Goal: Task Accomplishment & Management: Complete application form

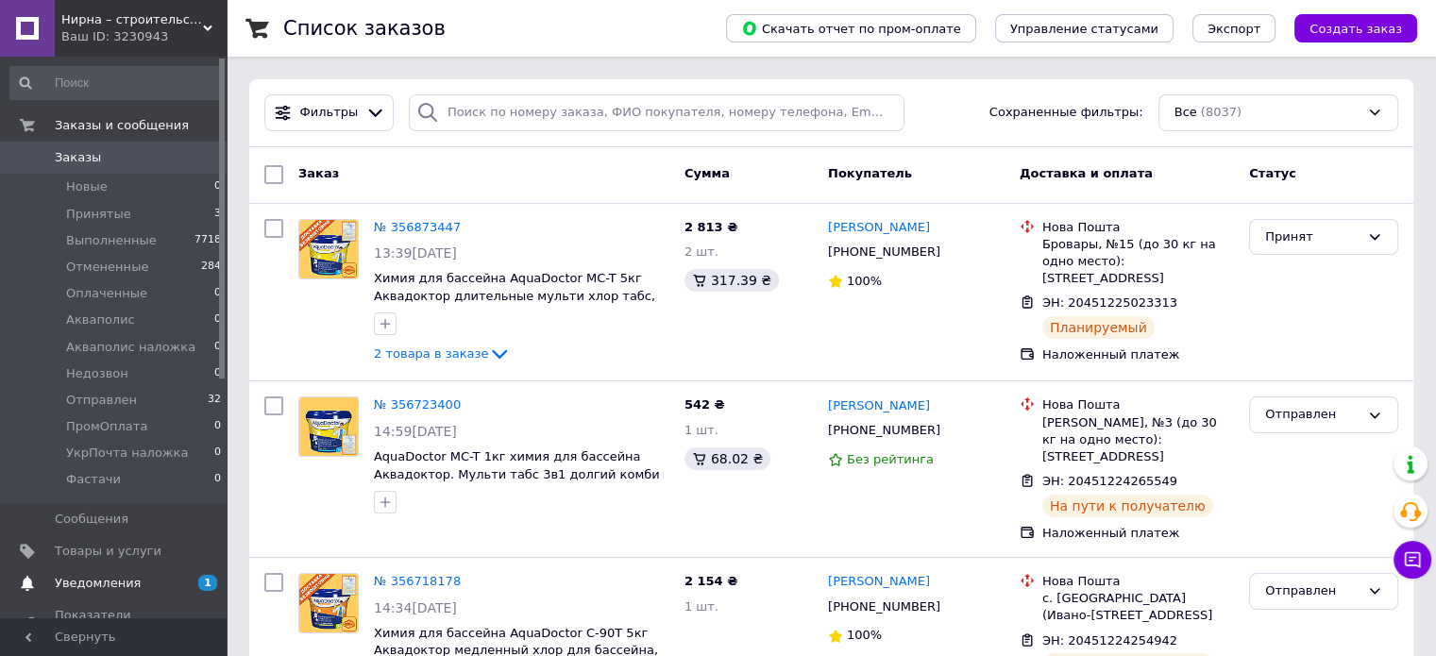
click at [85, 588] on span "Уведомления" at bounding box center [98, 583] width 86 height 17
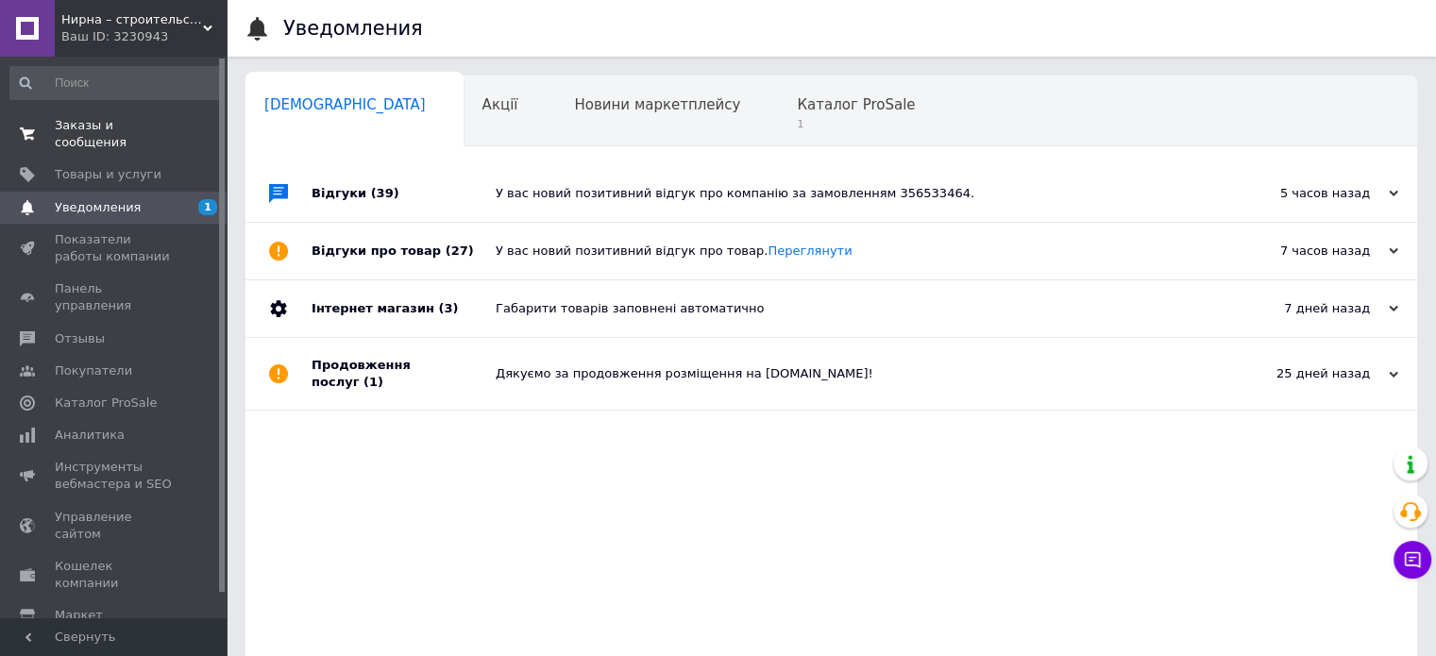
click at [161, 132] on span "Заказы и сообщения" at bounding box center [115, 134] width 120 height 34
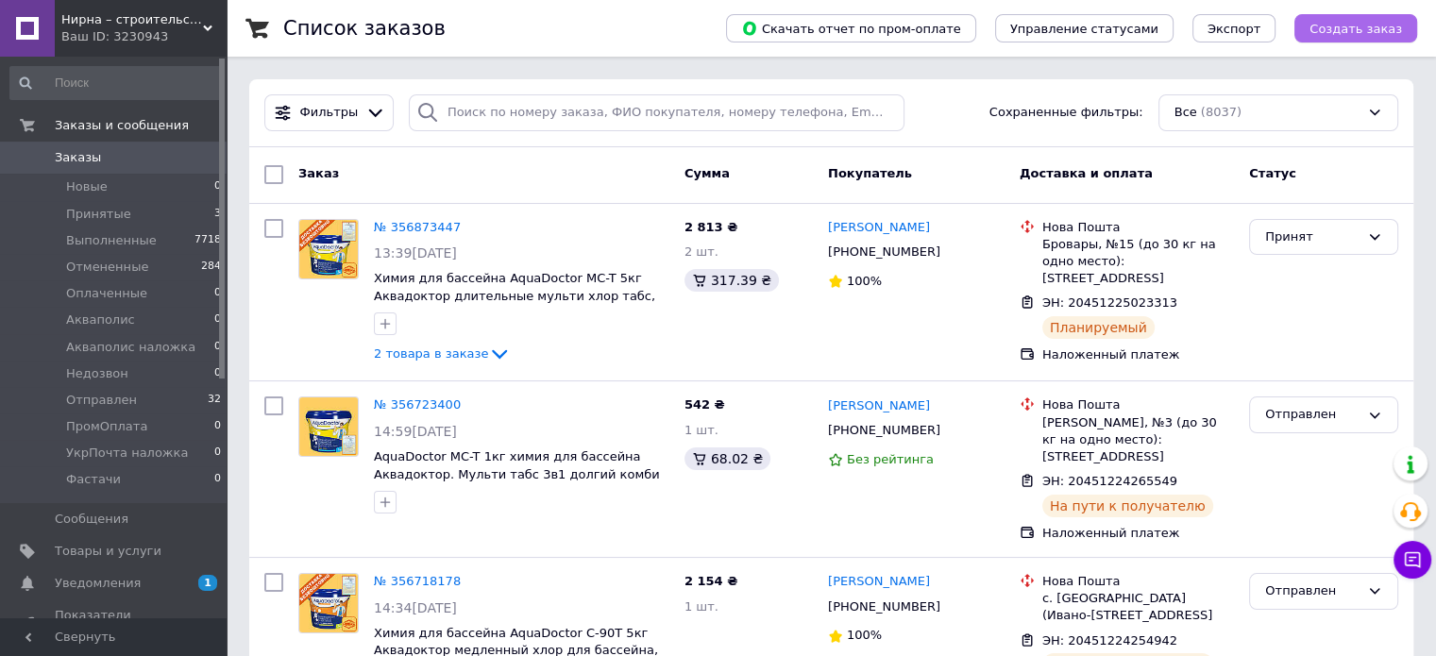
click at [1342, 34] on span "Создать заказ" at bounding box center [1356, 29] width 93 height 14
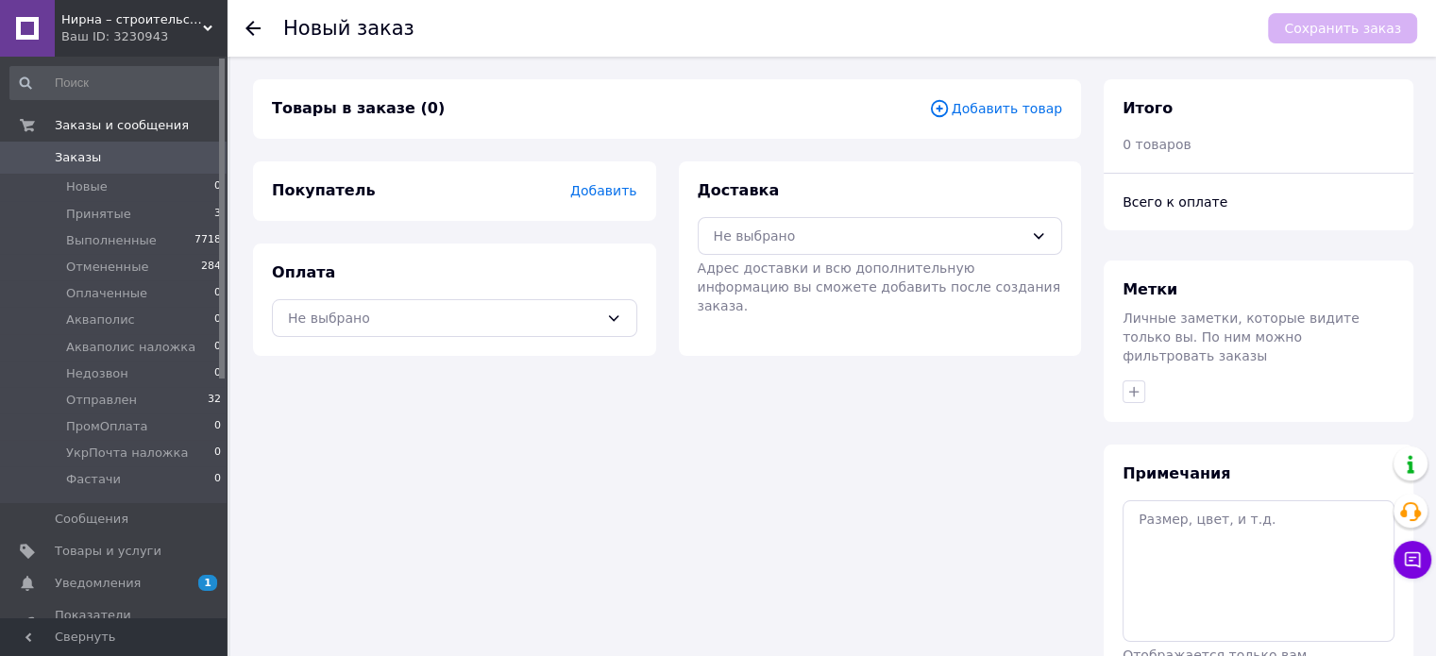
click at [982, 109] on span "Добавить товар" at bounding box center [995, 108] width 133 height 21
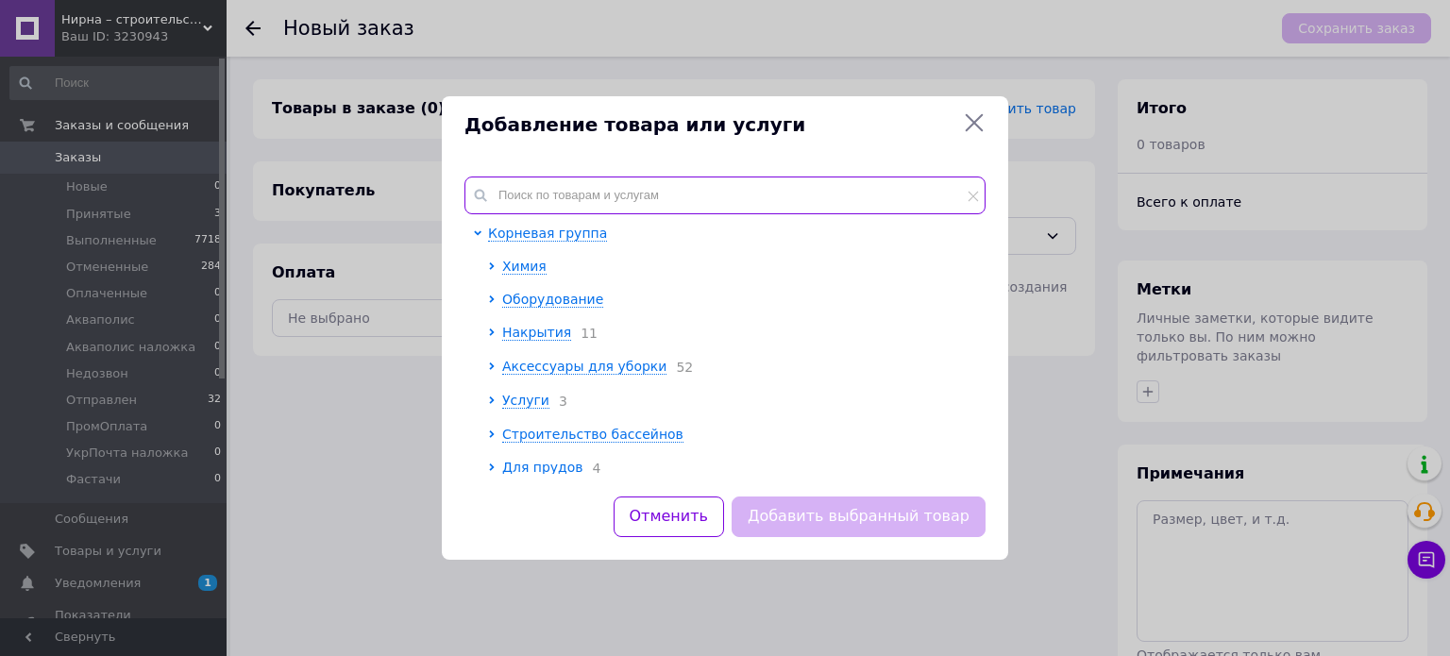
click at [570, 205] on input "text" at bounding box center [725, 196] width 521 height 38
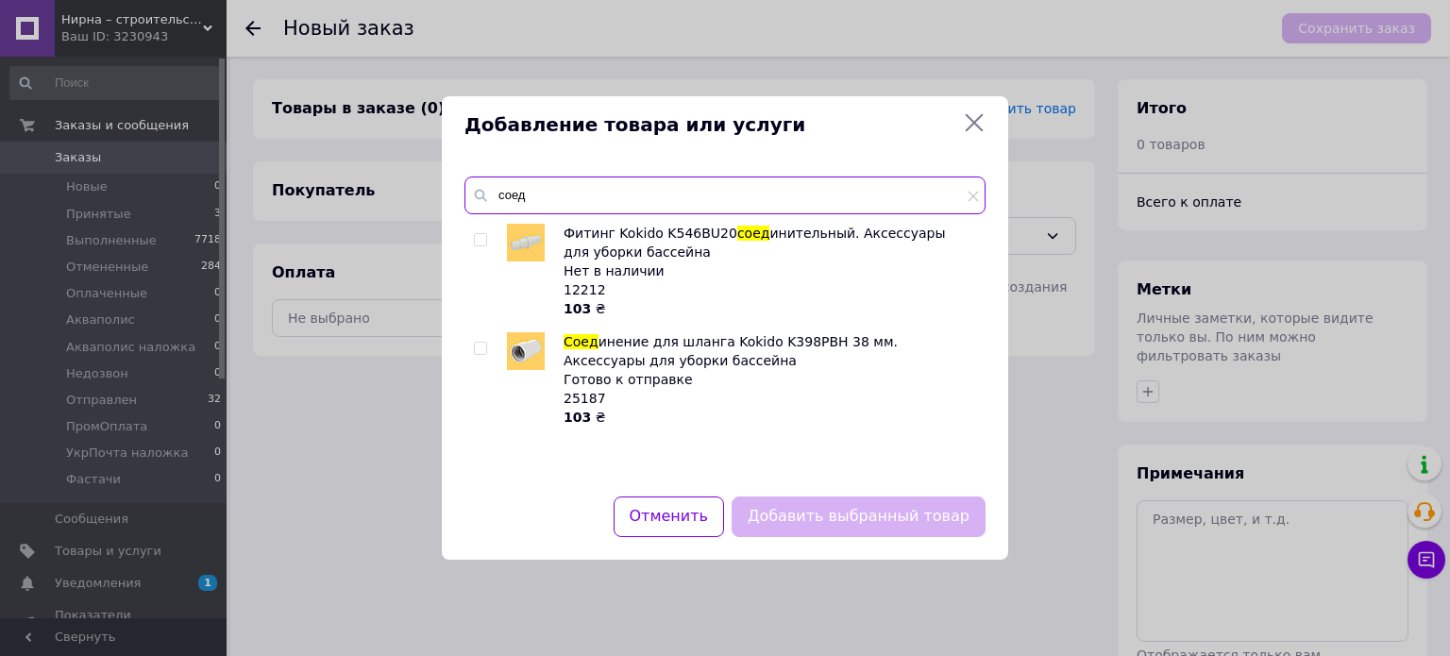
type input "соед"
click at [474, 358] on div at bounding box center [483, 379] width 19 height 94
click at [479, 354] on input "checkbox" at bounding box center [480, 349] width 12 height 12
checkbox input "true"
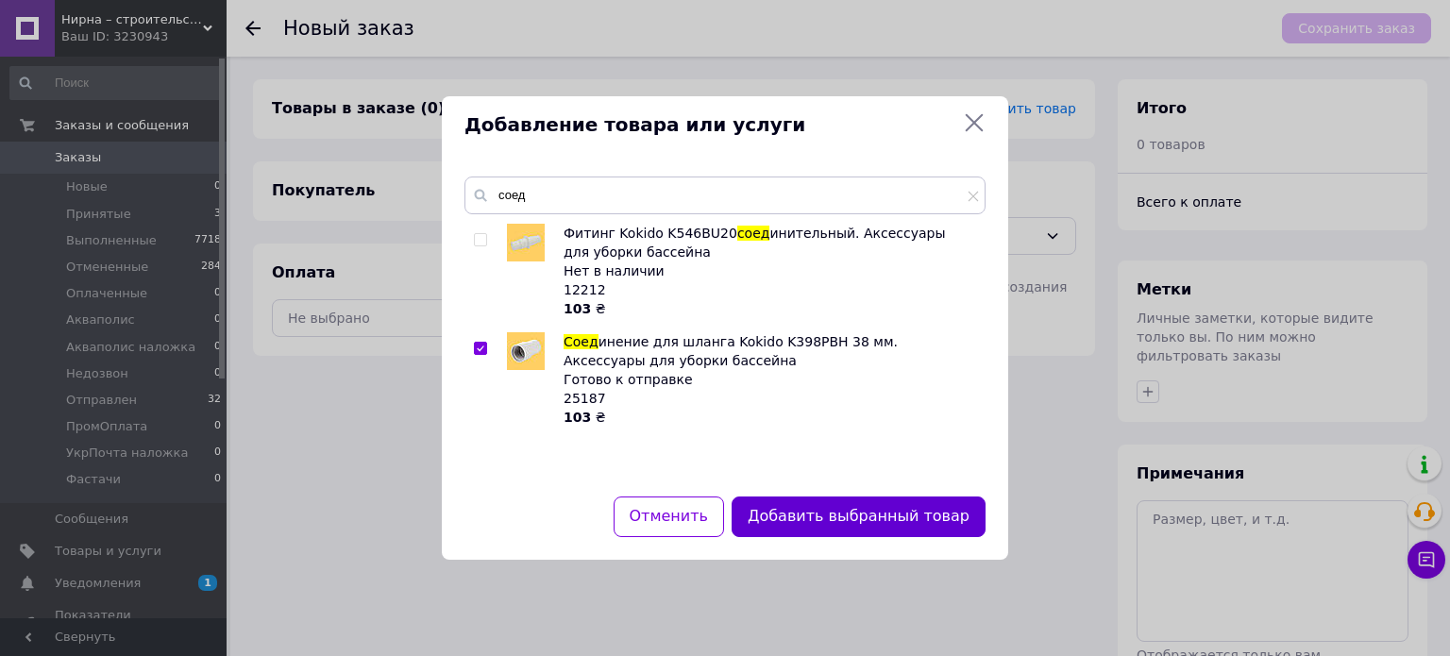
click at [845, 503] on button "Добавить выбранный товар" at bounding box center [859, 517] width 254 height 41
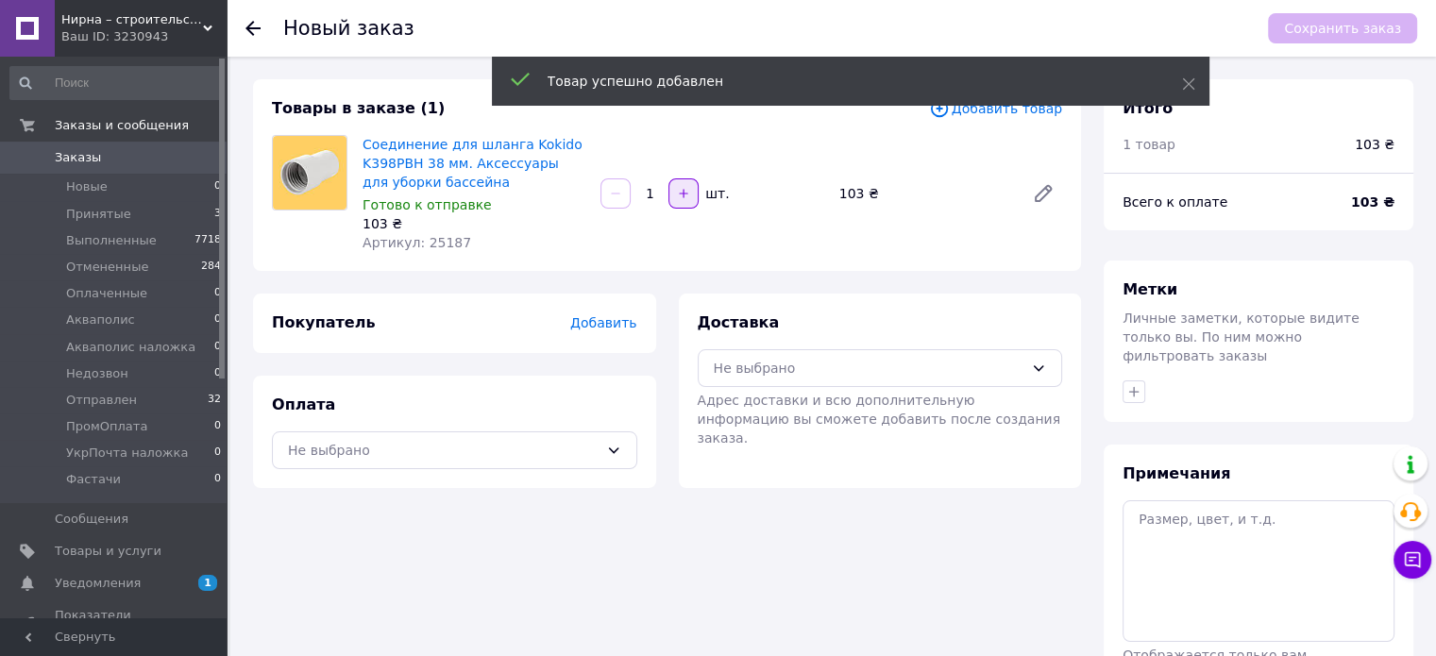
click at [691, 188] on button "button" at bounding box center [683, 193] width 30 height 30
type input "2"
click at [608, 324] on span "Добавить" at bounding box center [603, 322] width 66 height 15
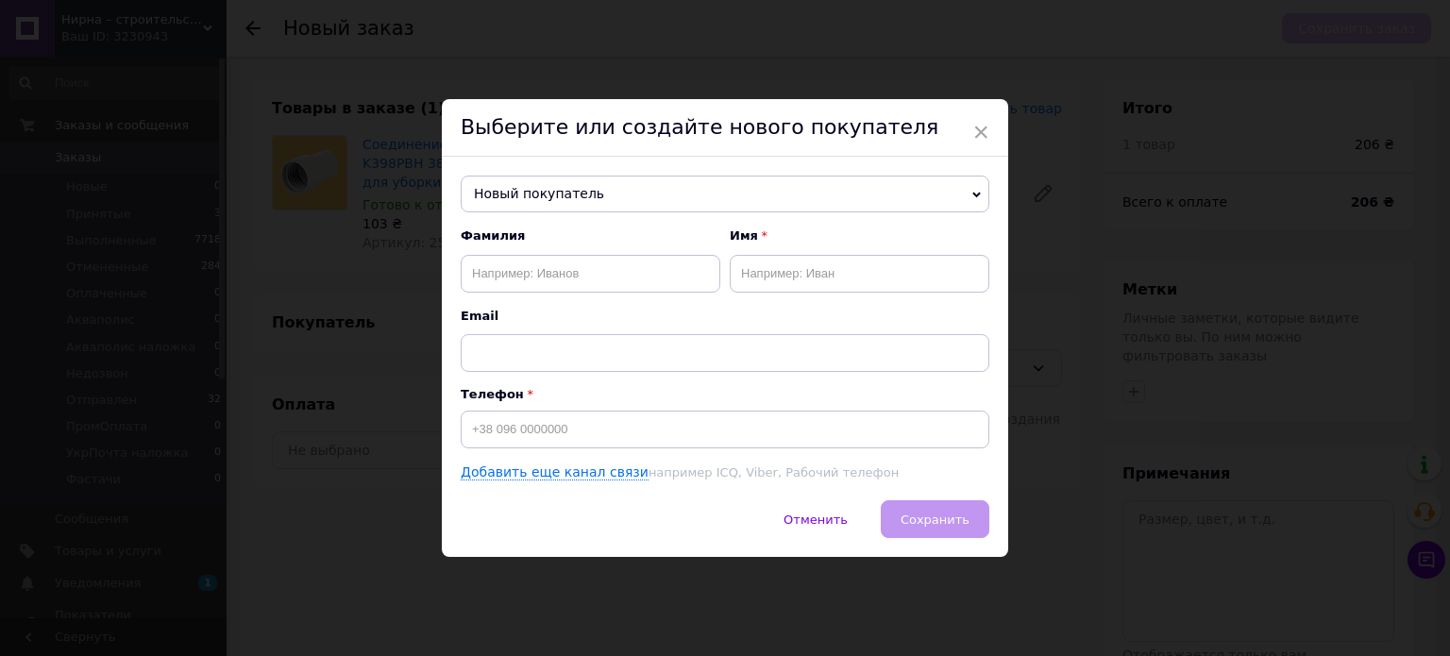
click at [125, 218] on div "× Выберите или создайте нового покупателя Новый покупатель [PERSON_NAME] [PHONE…" at bounding box center [725, 328] width 1450 height 656
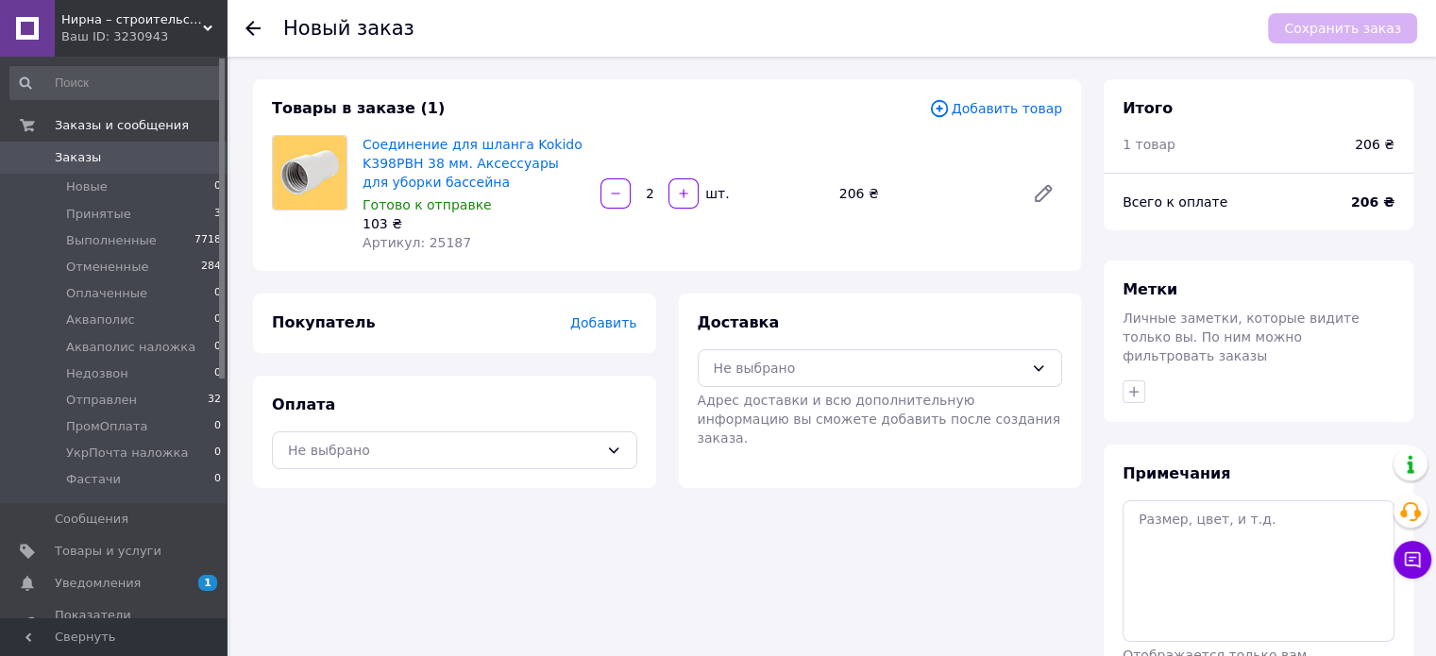
click at [633, 323] on span "Добавить" at bounding box center [603, 322] width 66 height 15
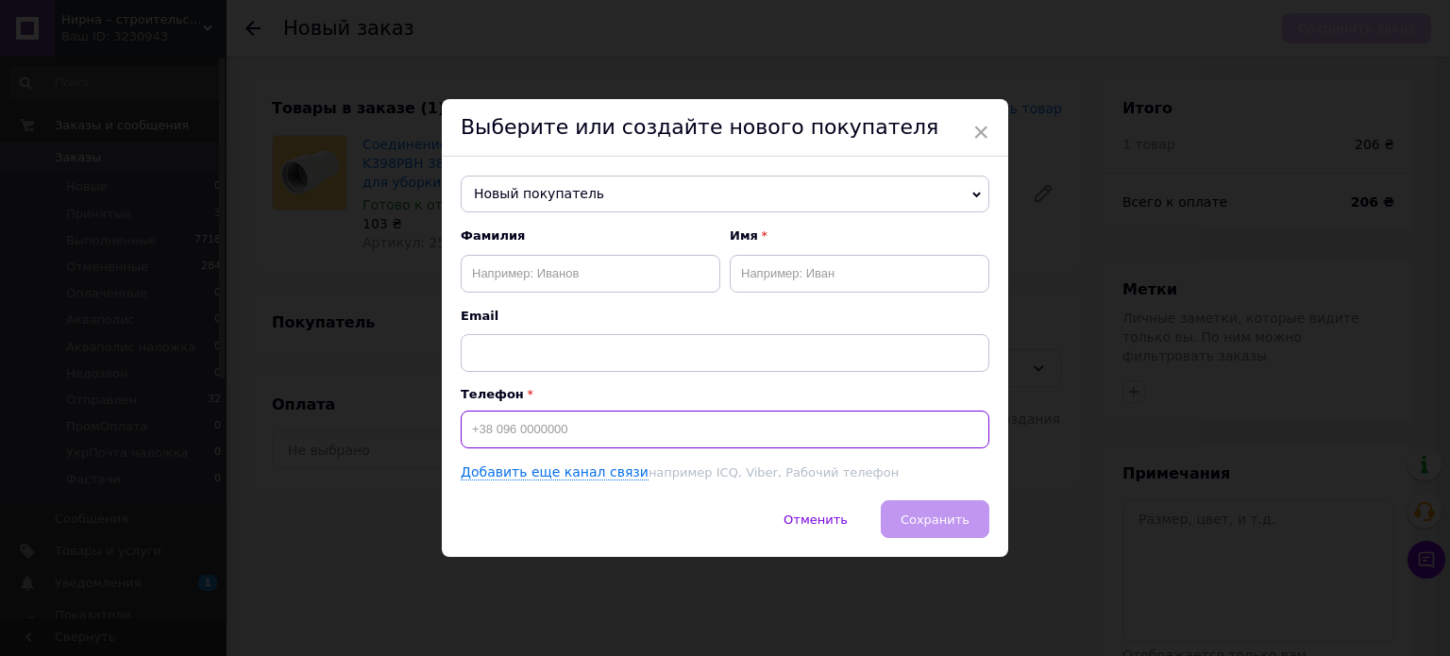
click at [512, 441] on input at bounding box center [725, 430] width 529 height 38
paste input "0675809454"
click at [471, 425] on input "0675809454" at bounding box center [725, 430] width 529 height 38
type input "[PHONE_NUMBER]"
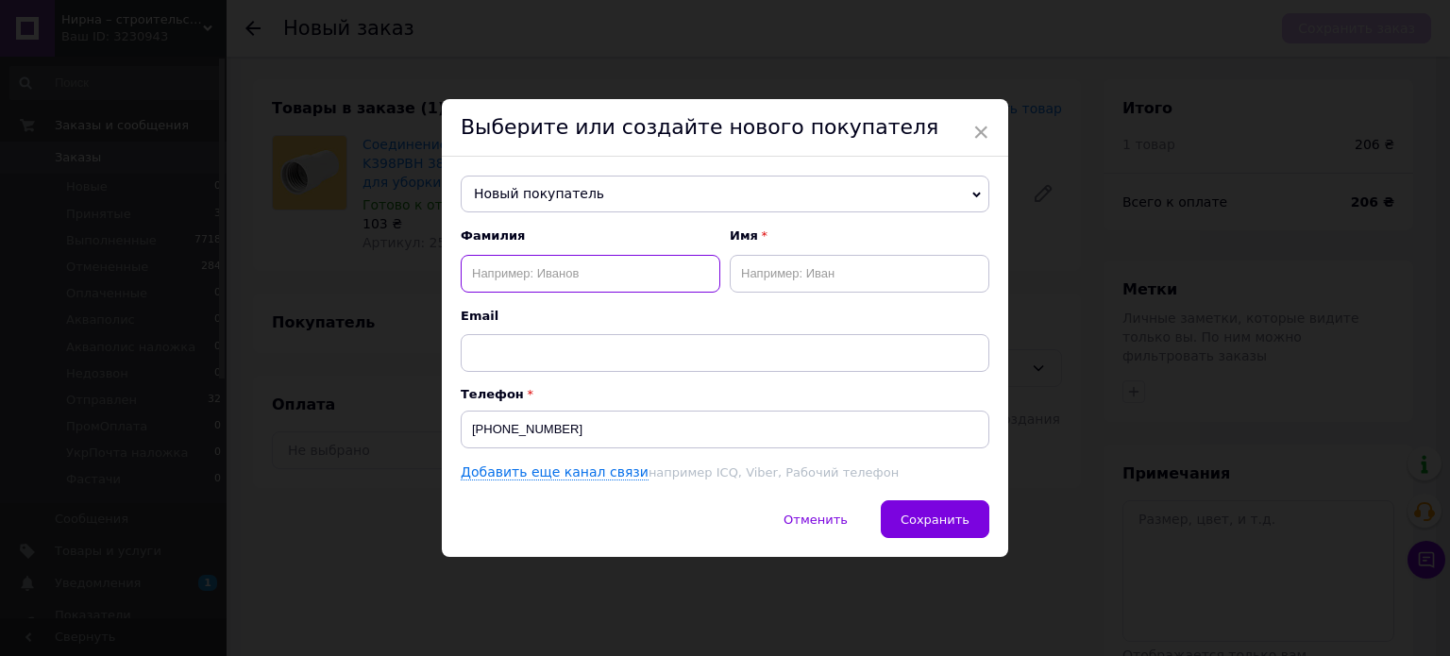
click at [544, 267] on input "text" at bounding box center [591, 274] width 260 height 38
type input "Клец"
click at [877, 269] on input "text" at bounding box center [860, 274] width 260 height 38
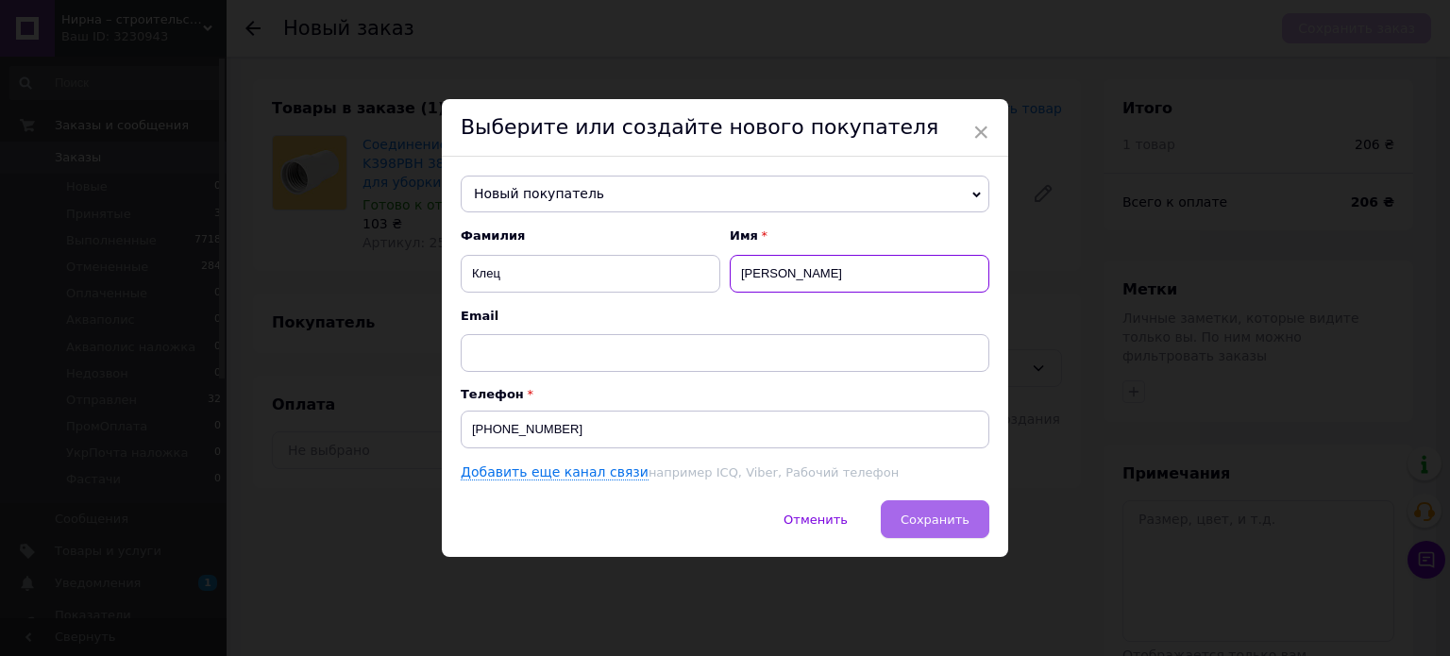
type input "[PERSON_NAME]"
click at [922, 519] on span "Сохранить" at bounding box center [935, 520] width 69 height 14
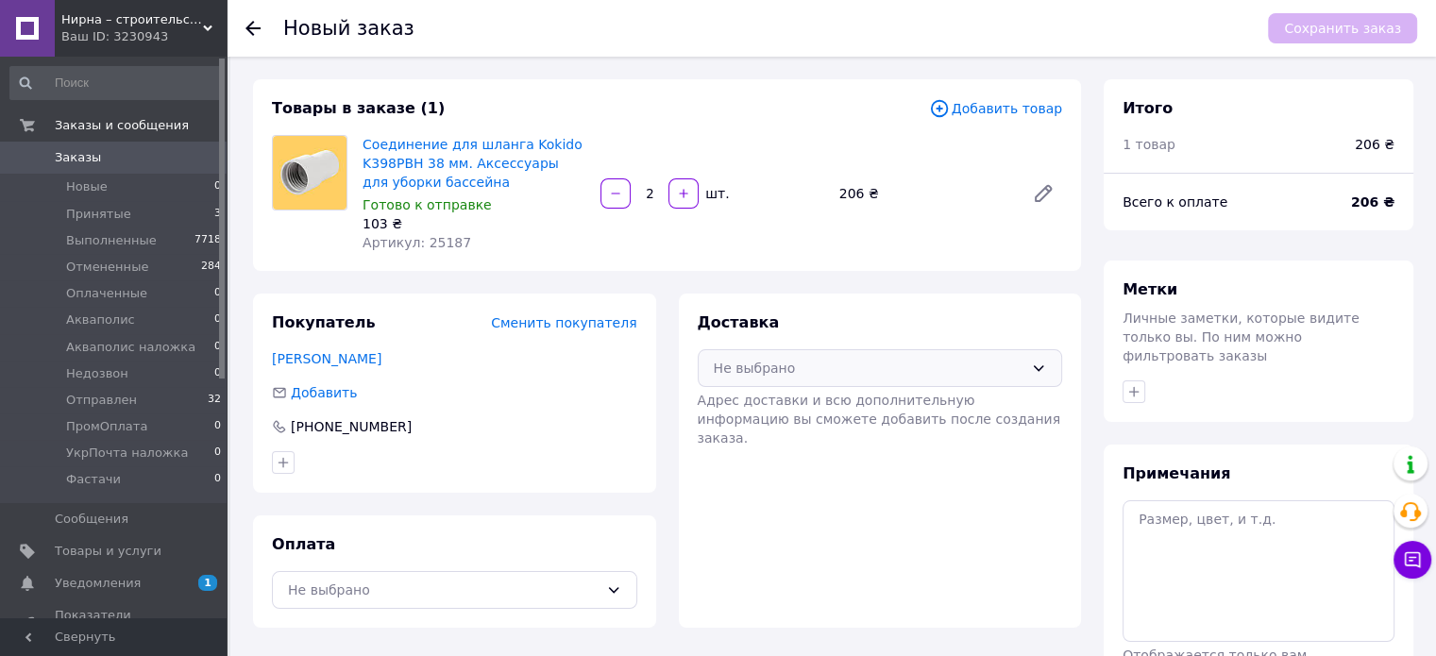
click at [827, 377] on div "Не выбрано" at bounding box center [869, 368] width 311 height 21
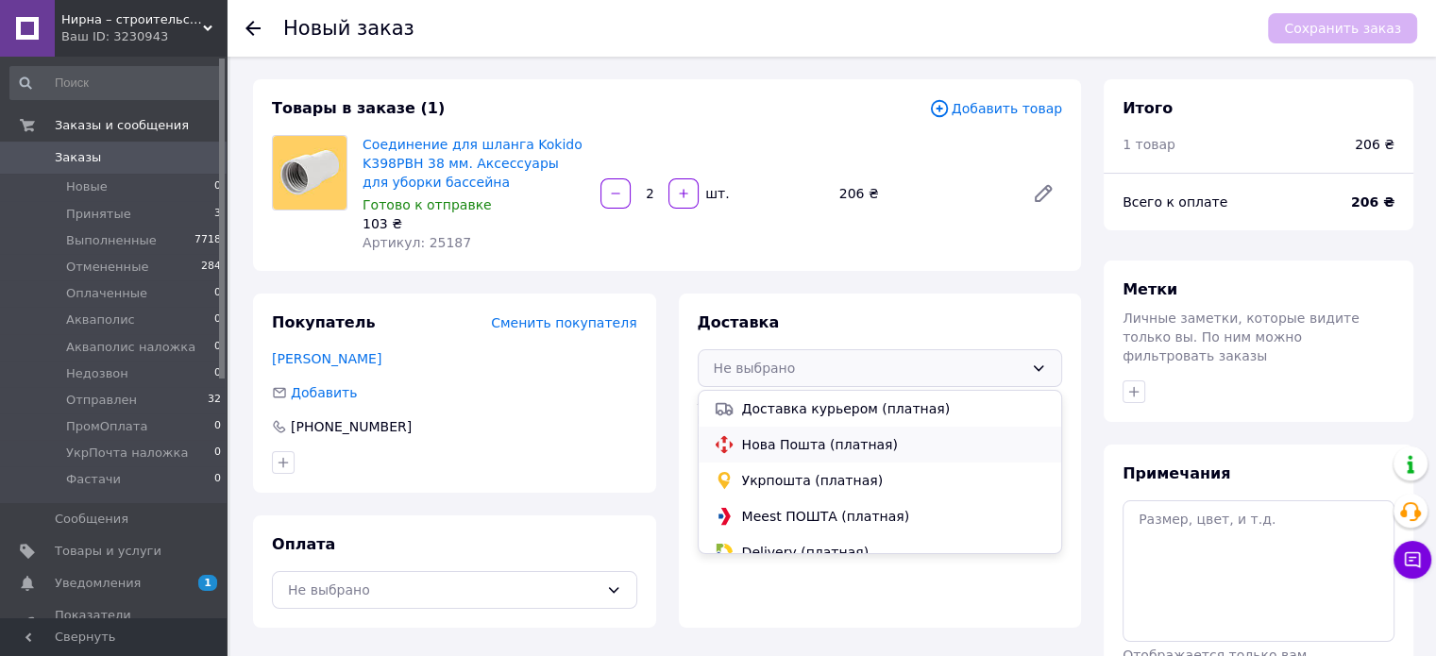
click at [811, 439] on span "Нова Пошта (платная)" at bounding box center [894, 444] width 305 height 19
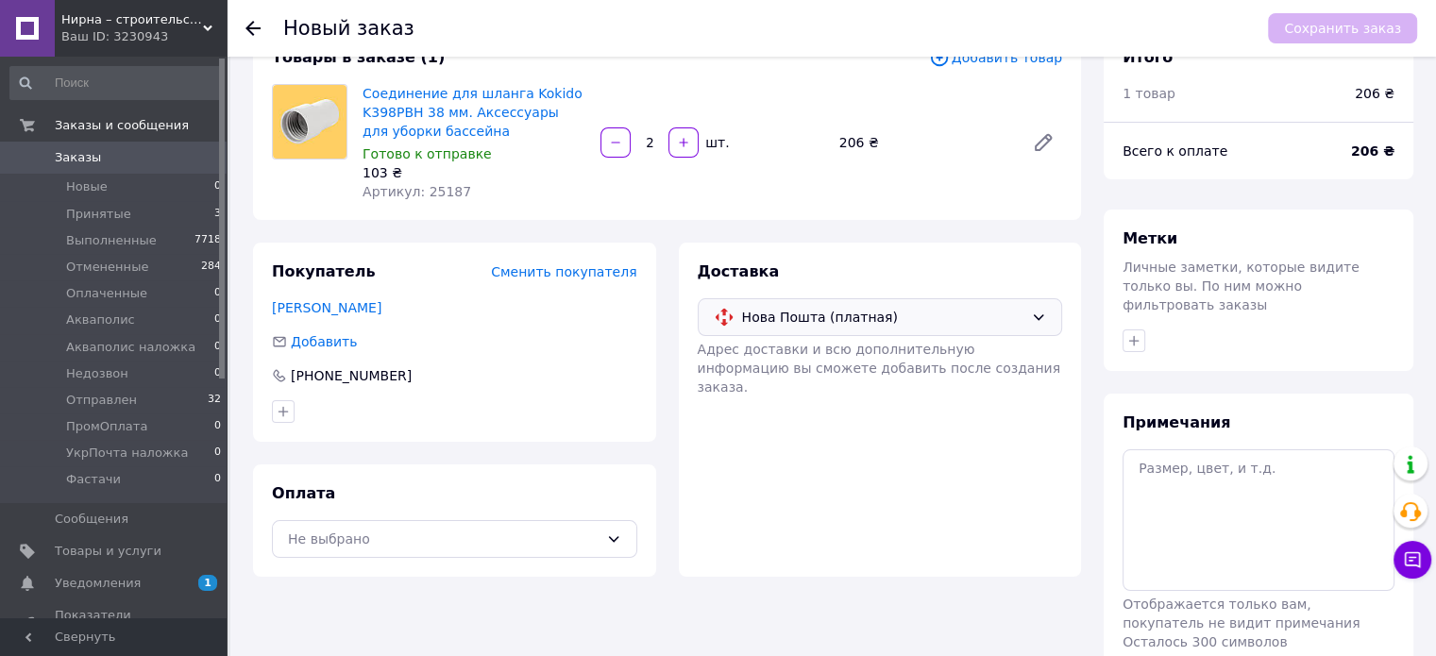
scroll to position [94, 0]
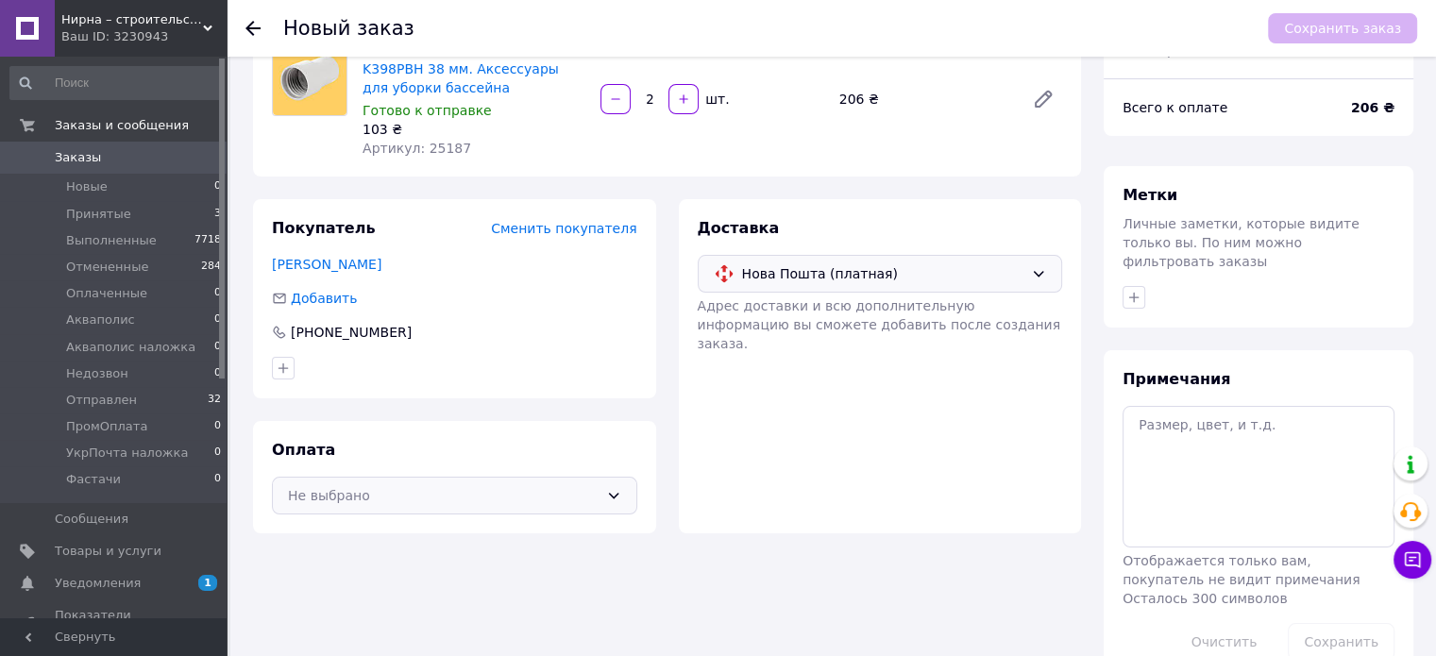
click at [479, 492] on div "Не выбрано" at bounding box center [443, 495] width 311 height 21
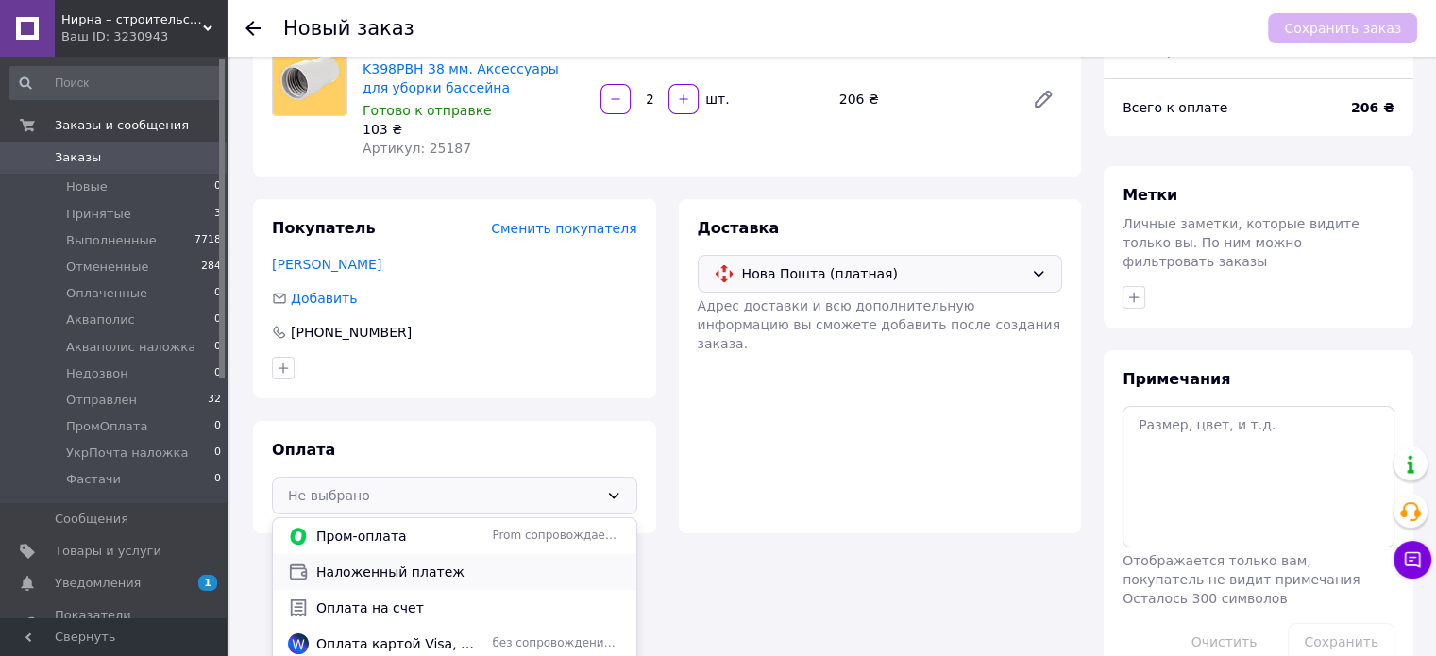
click at [409, 569] on span "Наложенный платеж" at bounding box center [468, 572] width 305 height 19
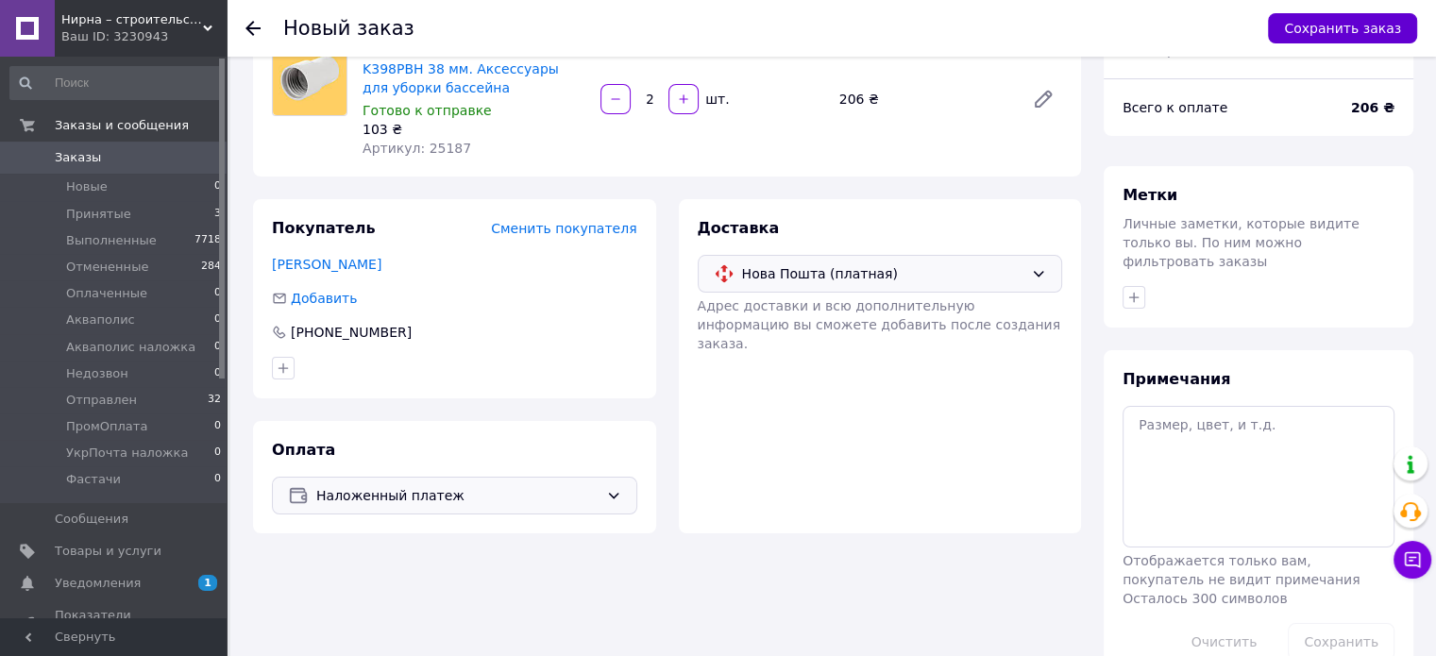
drag, startPoint x: 1360, startPoint y: 36, endPoint x: 1349, endPoint y: 64, distance: 30.2
click at [1360, 35] on button "Сохранить заказ" at bounding box center [1342, 28] width 149 height 30
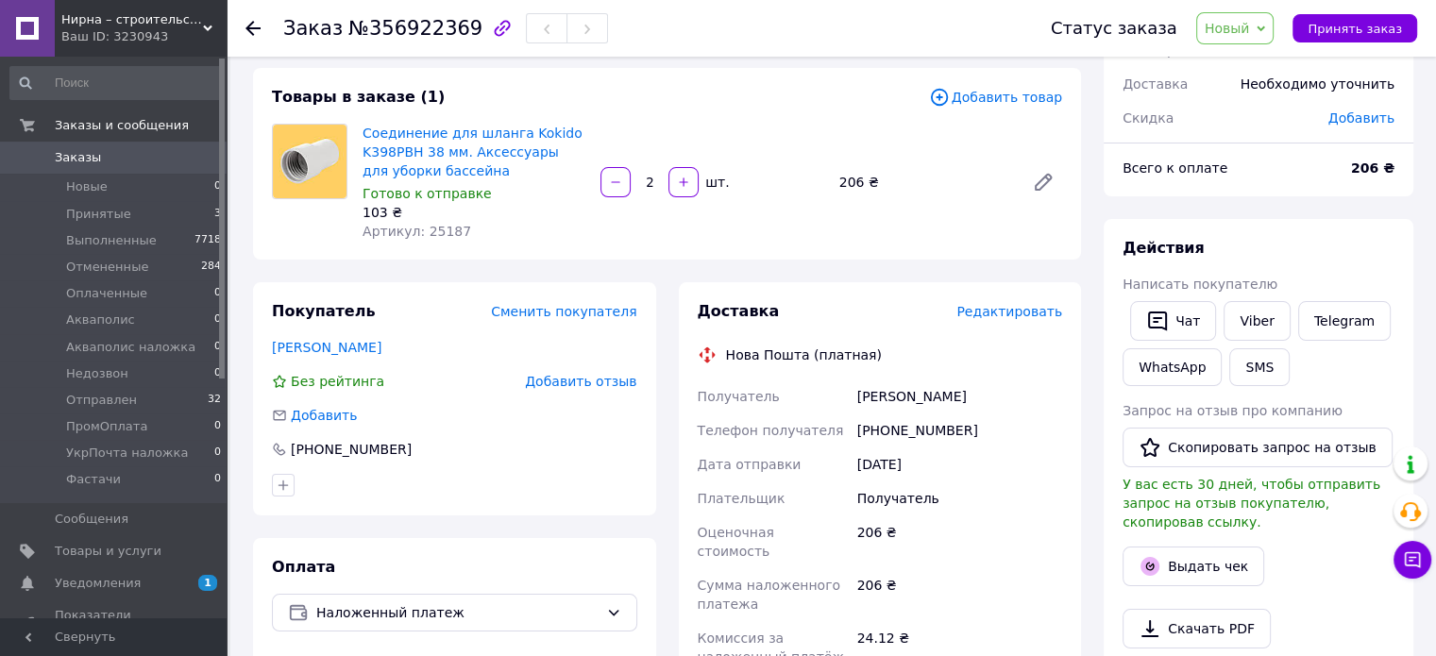
click at [924, 413] on div "[PERSON_NAME]" at bounding box center [960, 397] width 212 height 34
click at [922, 425] on div "[PHONE_NUMBER]" at bounding box center [960, 431] width 212 height 34
copy div "380675809454"
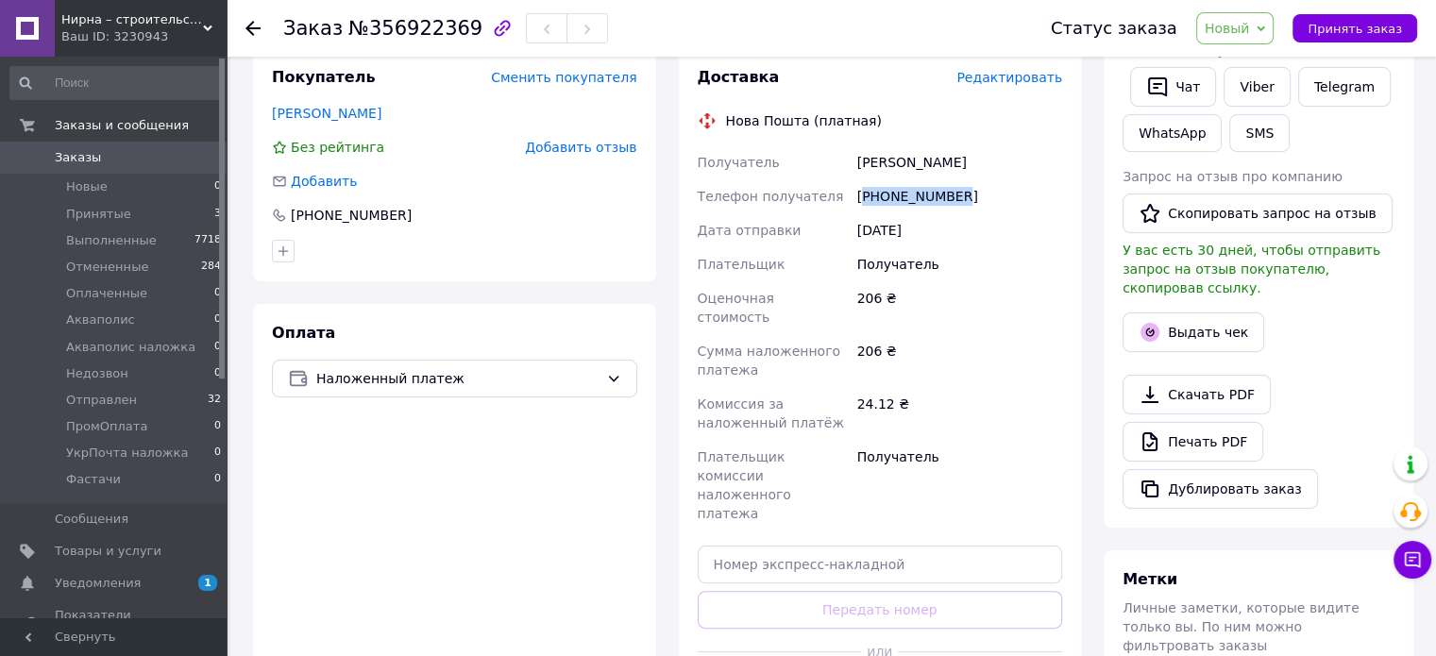
scroll to position [378, 0]
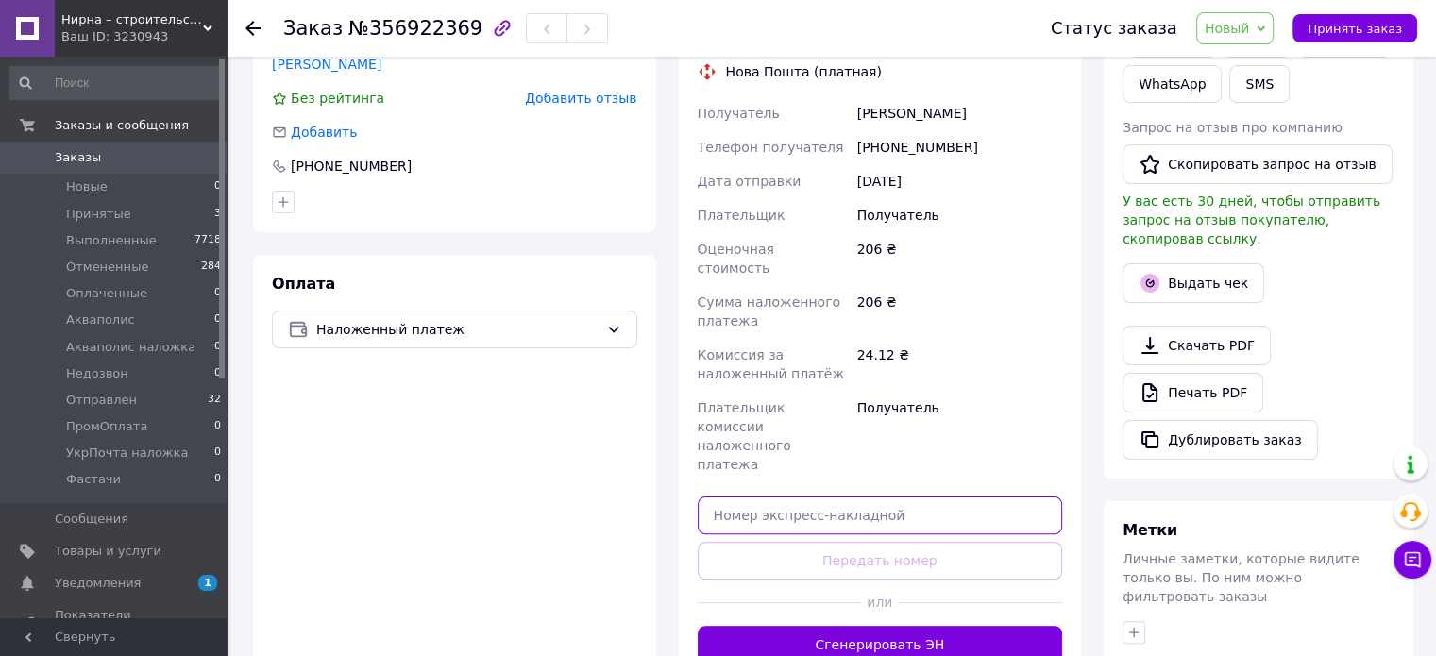
click at [842, 497] on input "text" at bounding box center [880, 516] width 365 height 38
paste input "20451225348438"
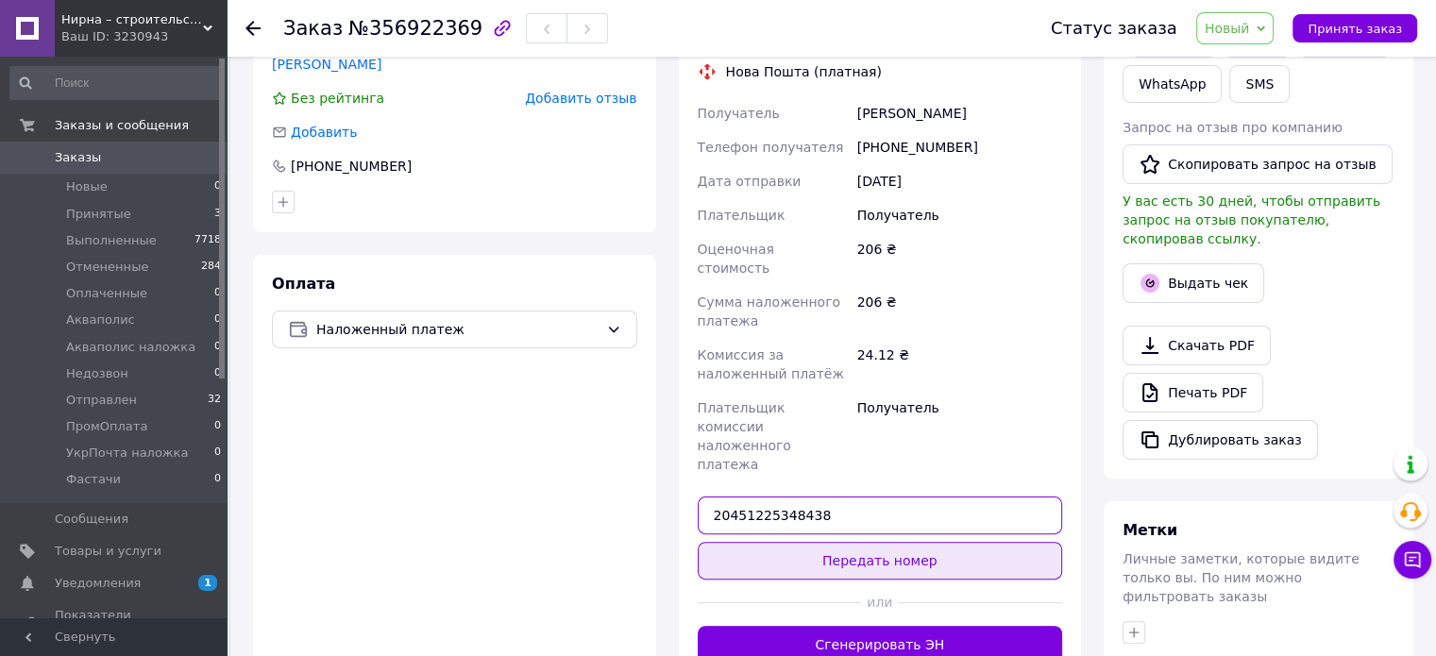
type input "20451225348438"
click at [846, 542] on button "Передать номер" at bounding box center [880, 561] width 365 height 38
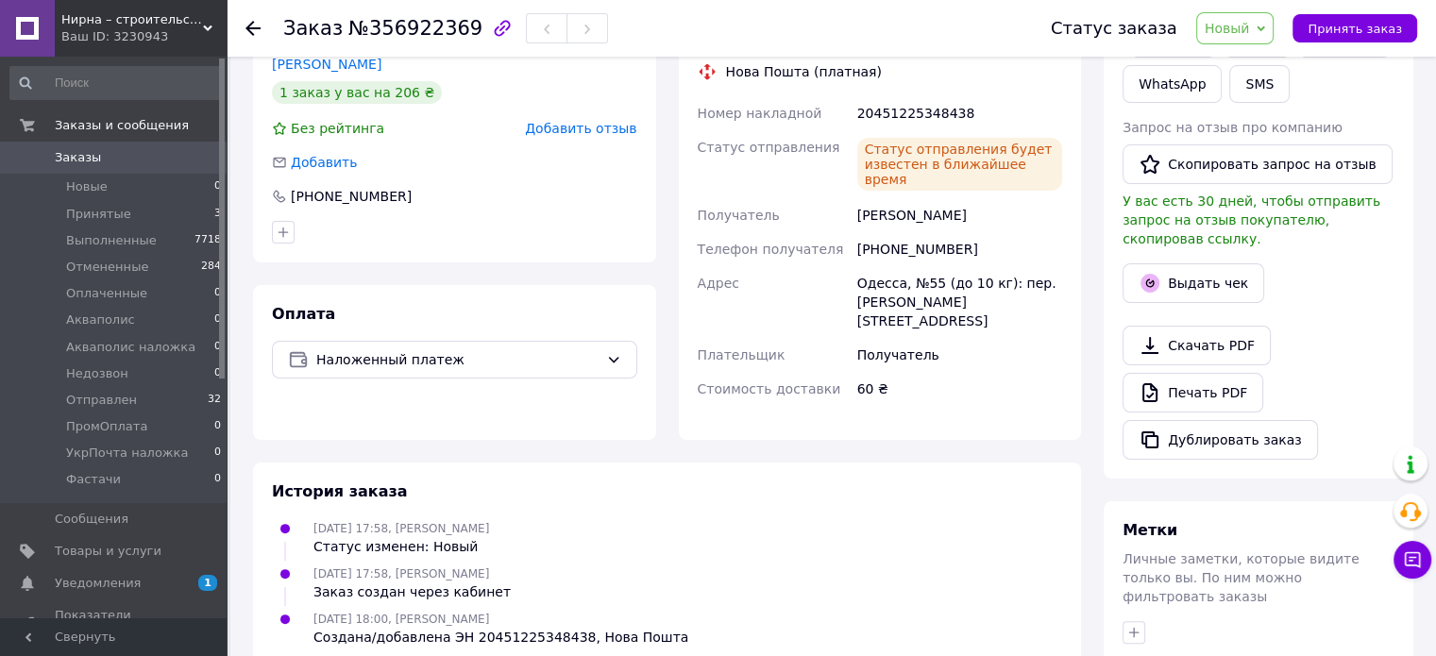
click at [1250, 29] on span "Новый" at bounding box center [1227, 28] width 45 height 15
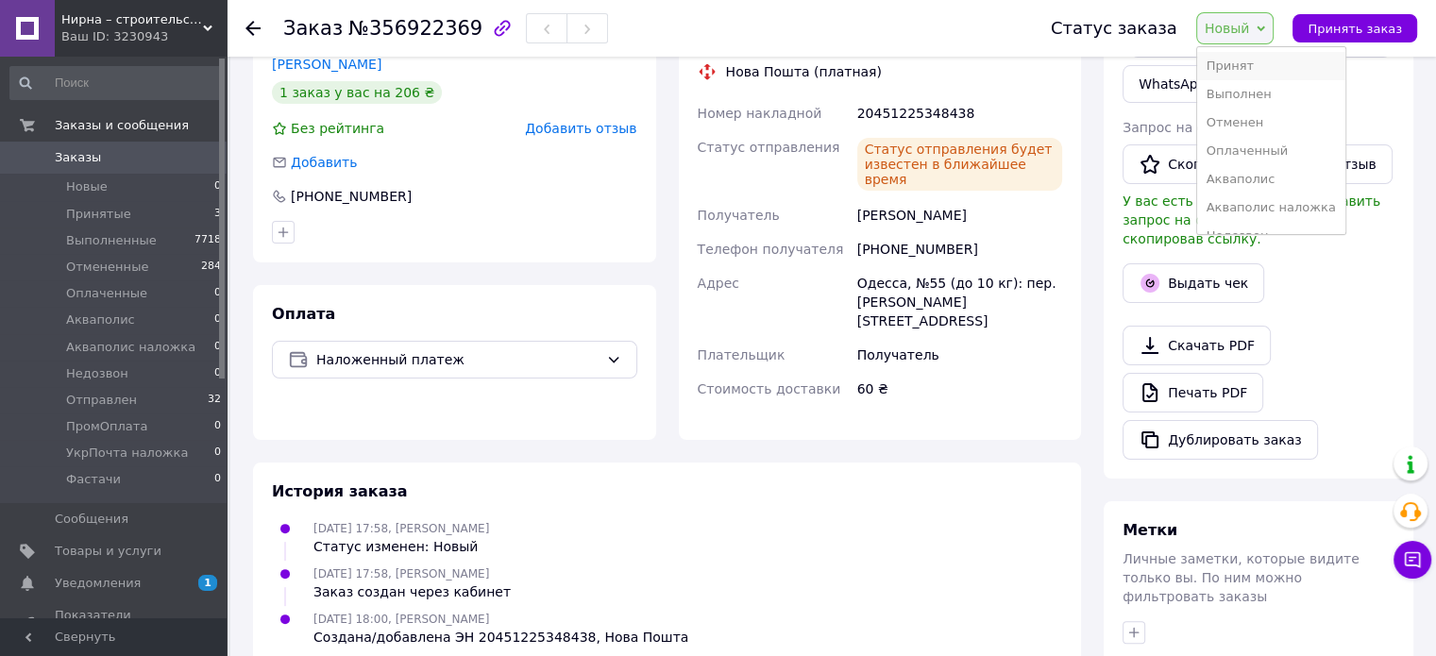
click at [1291, 71] on li "Принят" at bounding box center [1271, 66] width 148 height 28
